Goal: Task Accomplishment & Management: Complete application form

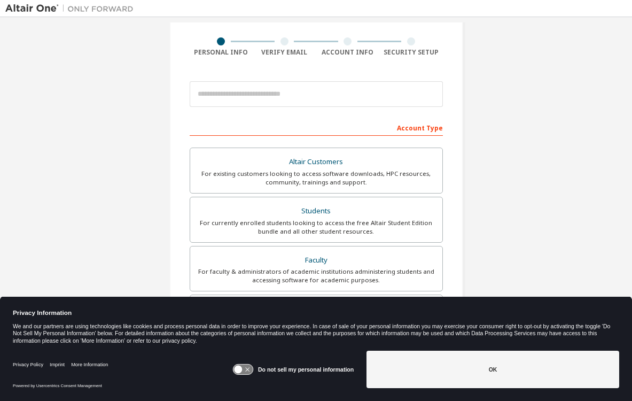
scroll to position [75, 0]
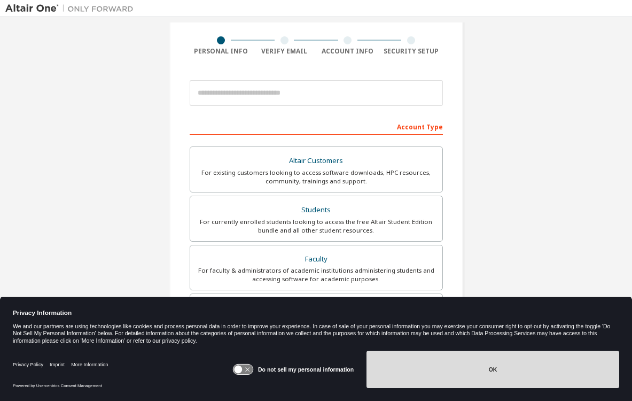
click at [393, 357] on button "OK" at bounding box center [493, 368] width 253 height 37
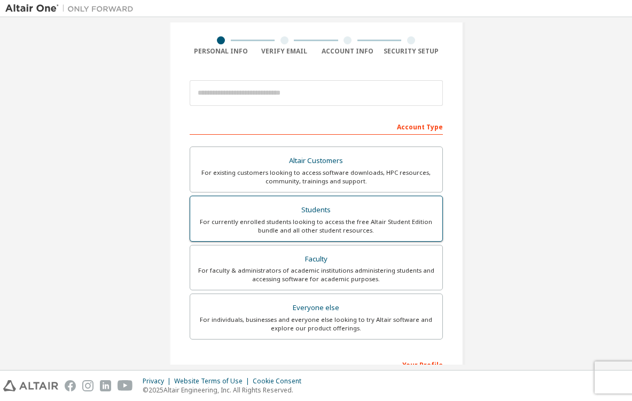
scroll to position [57, 0]
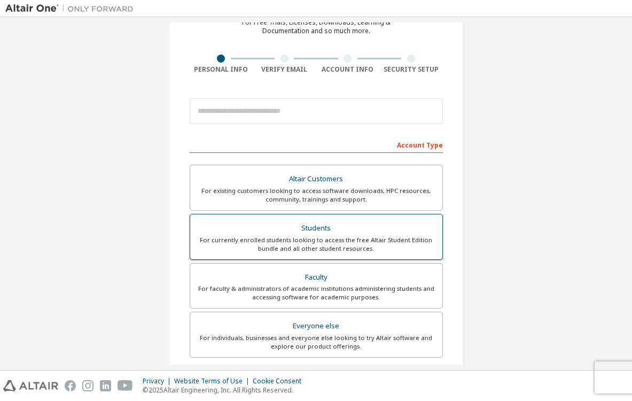
click at [253, 232] on div "Students" at bounding box center [316, 228] width 239 height 15
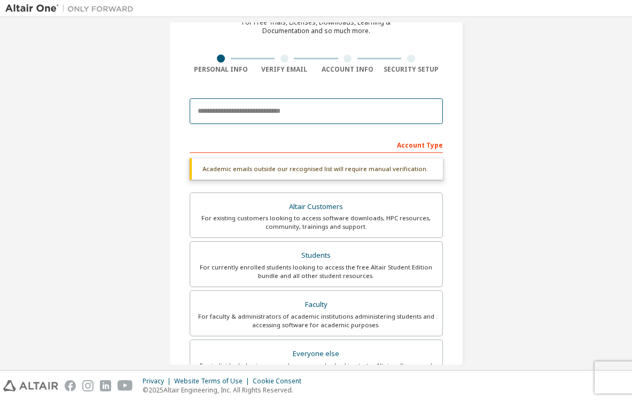
click at [250, 103] on input "email" at bounding box center [316, 111] width 253 height 26
type input "**********"
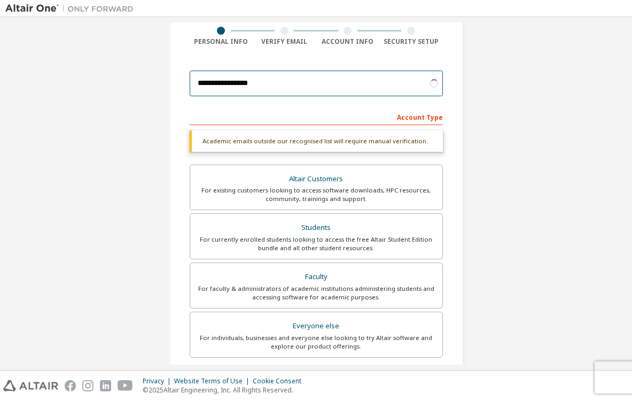
scroll to position [90, 0]
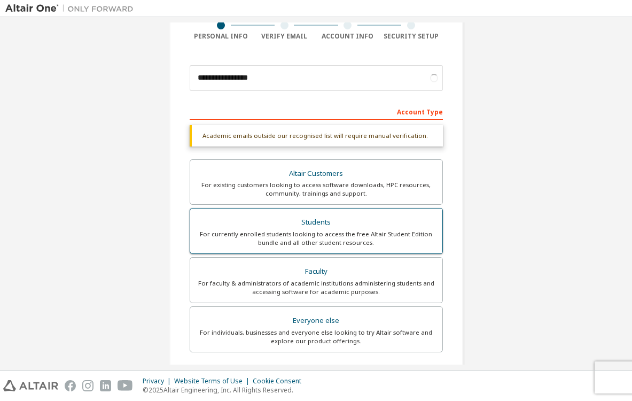
click at [269, 232] on div "For currently enrolled students looking to access the free Altair Student Editi…" at bounding box center [316, 238] width 239 height 17
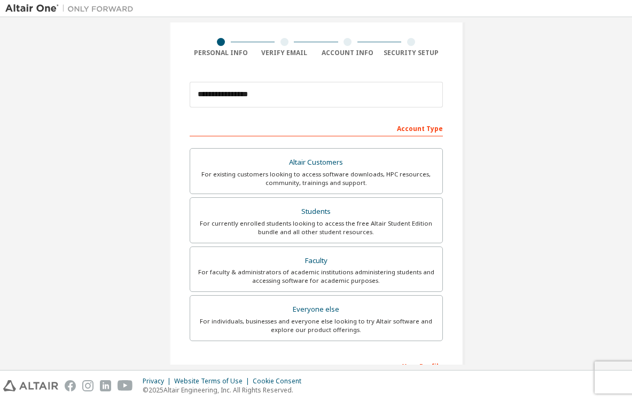
scroll to position [66, 0]
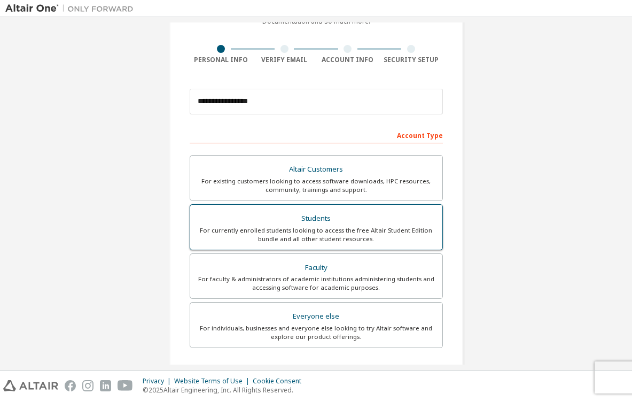
click at [339, 218] on div "Students" at bounding box center [316, 218] width 239 height 15
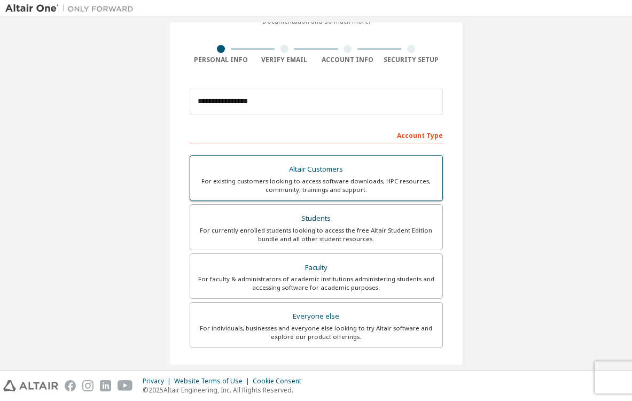
click at [341, 178] on div "For existing customers looking to access software downloads, HPC resources, com…" at bounding box center [316, 185] width 239 height 17
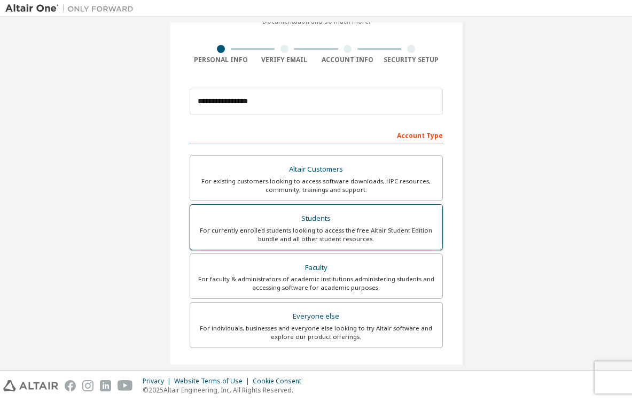
click at [329, 230] on div "For currently enrolled students looking to access the free Altair Student Editi…" at bounding box center [316, 234] width 239 height 17
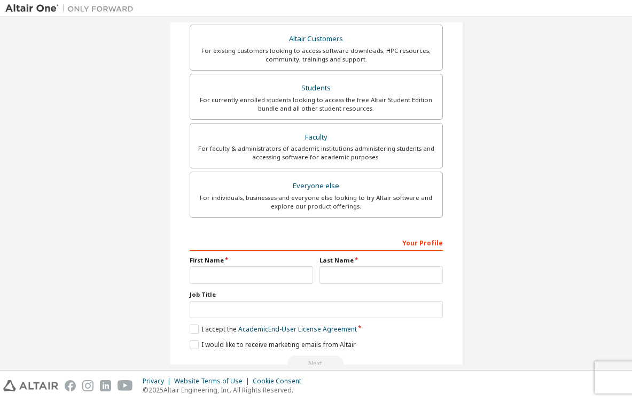
scroll to position [224, 0]
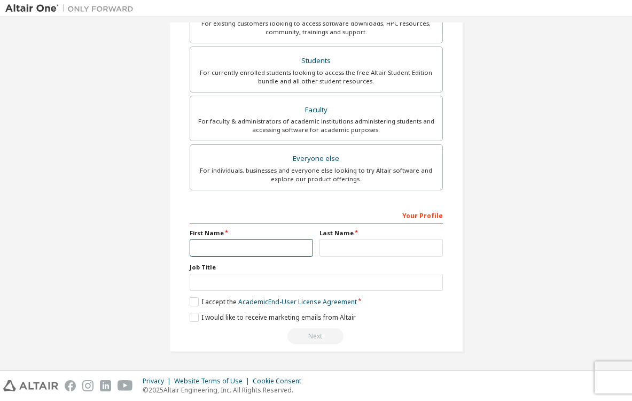
click at [214, 248] on input "text" at bounding box center [251, 248] width 123 height 18
type input "***"
type input "*****"
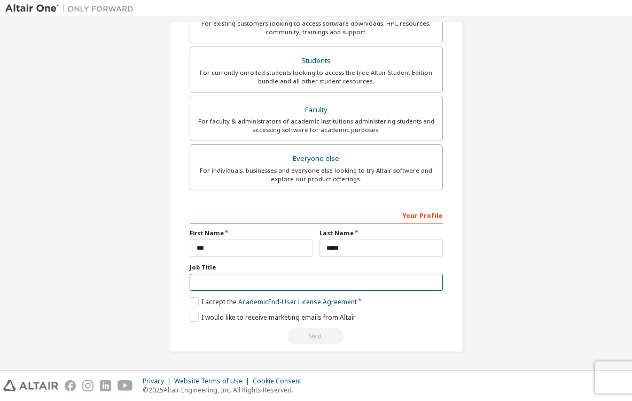
click at [232, 282] on input "text" at bounding box center [316, 283] width 253 height 18
type input "*******"
click at [190, 299] on label "I accept the Academic End-User License Agreement" at bounding box center [273, 301] width 167 height 9
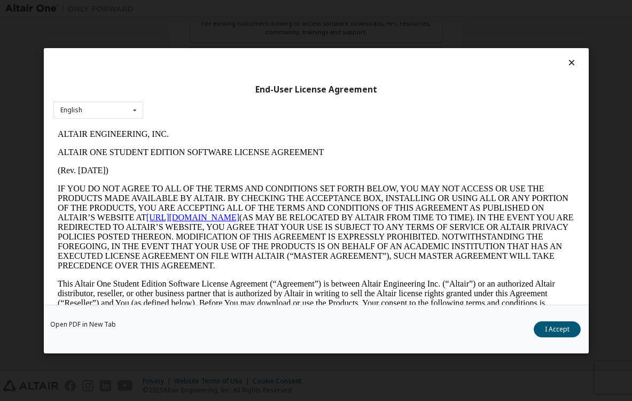
scroll to position [0, 0]
click at [552, 337] on div "Open PDF in New Tab I Accept" at bounding box center [316, 329] width 545 height 49
click at [559, 324] on button "I Accept" at bounding box center [557, 329] width 47 height 16
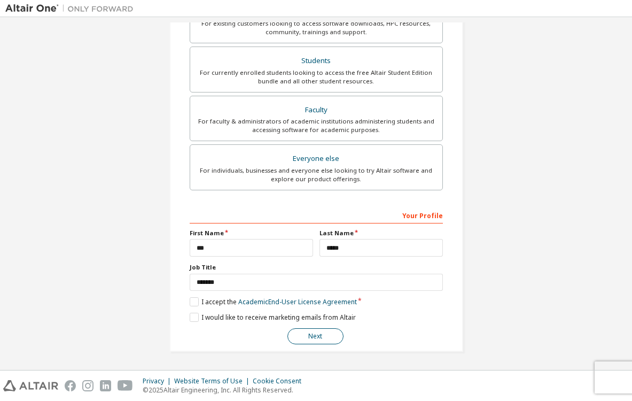
click at [317, 336] on button "Next" at bounding box center [315, 336] width 56 height 16
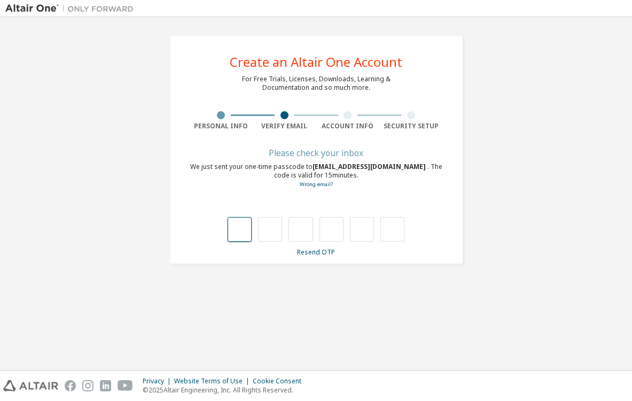
type input "*"
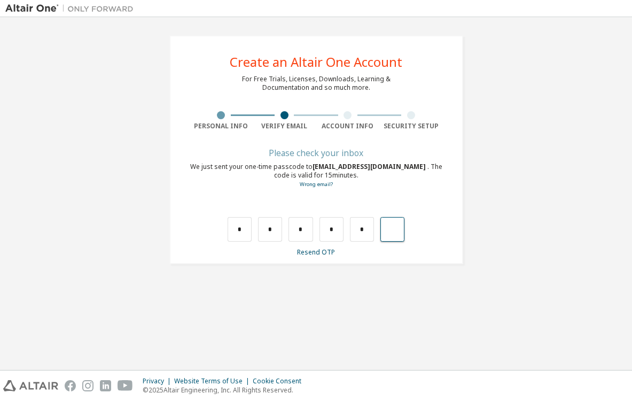
type input "*"
